Goal: Obtain resource: Download file/media

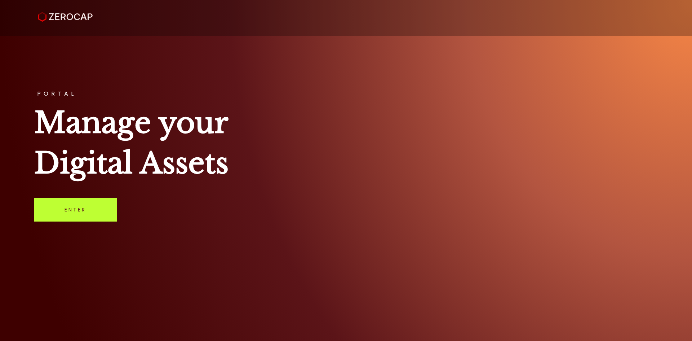
click at [93, 207] on link "Enter" at bounding box center [75, 210] width 83 height 24
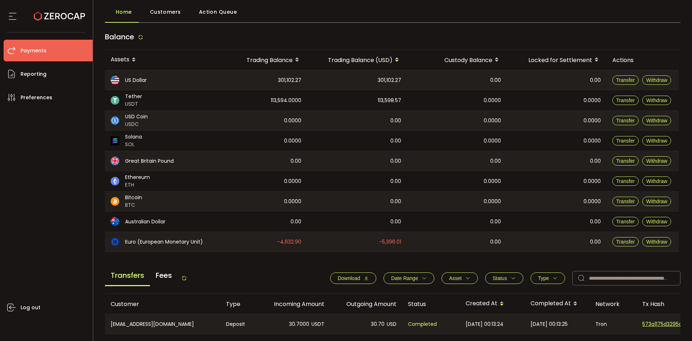
scroll to position [144, 0]
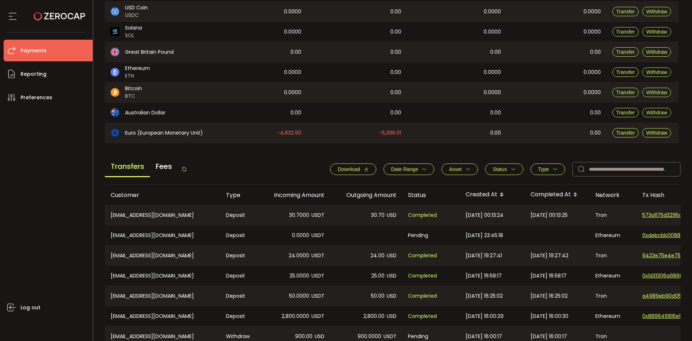
click at [346, 168] on span "Download" at bounding box center [349, 169] width 22 height 6
